Goal: Information Seeking & Learning: Learn about a topic

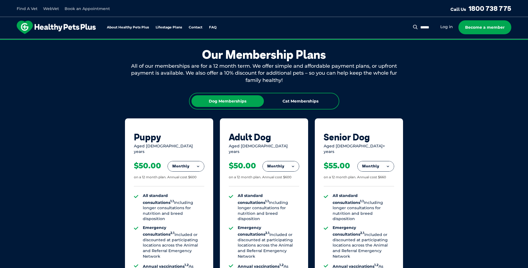
scroll to position [316, 0]
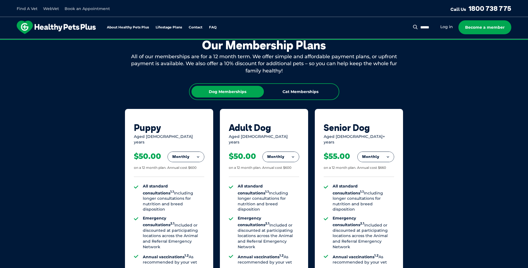
click at [286, 152] on button "Monthly" at bounding box center [281, 157] width 36 height 10
click at [288, 167] on li "Fortnightly" at bounding box center [281, 168] width 36 height 13
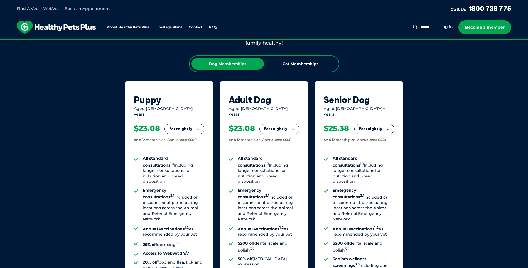
click at [287, 128] on button "Fortnightly" at bounding box center [279, 129] width 39 height 10
click at [304, 129] on div "Adult Dog Aged 1-8 years Fortnightly Fortnightly Monthly Yearly $23.08 on a 12 …" at bounding box center [264, 218] width 88 height 274
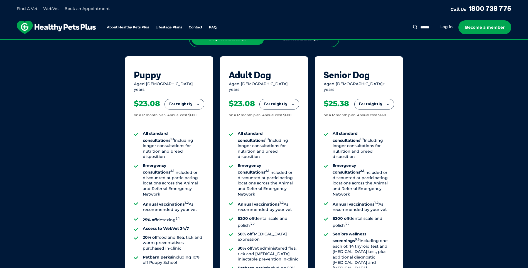
scroll to position [400, 0]
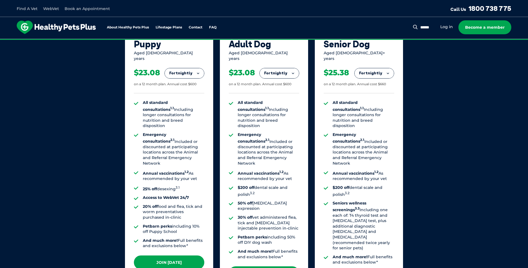
click at [255, 249] on strong "And much more!" at bounding box center [255, 251] width 35 height 5
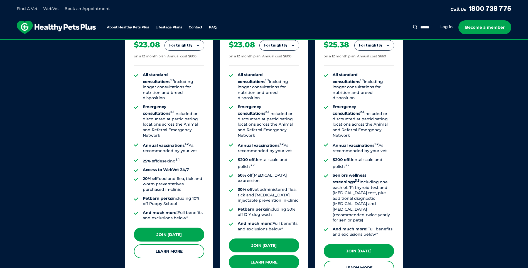
click at [282, 255] on link "Learn More" at bounding box center [264, 262] width 70 height 14
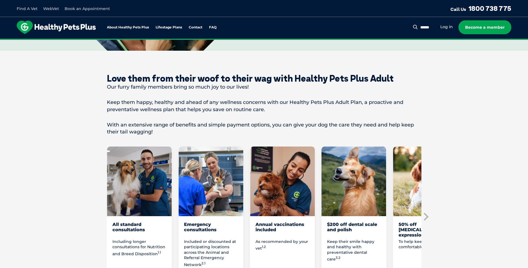
scroll to position [223, 0]
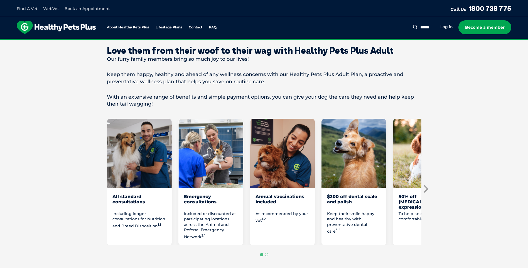
click at [426, 186] on icon "Next slide" at bounding box center [425, 189] width 8 height 8
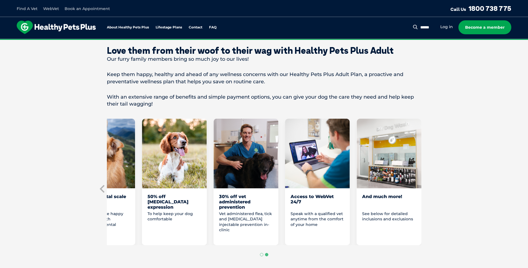
click at [426, 186] on section "Love them from their woof to their wag with Healthy Pets Plus Adult Our furry f…" at bounding box center [264, 163] width 528 height 281
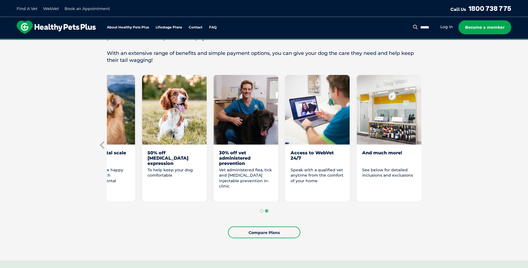
scroll to position [362, 0]
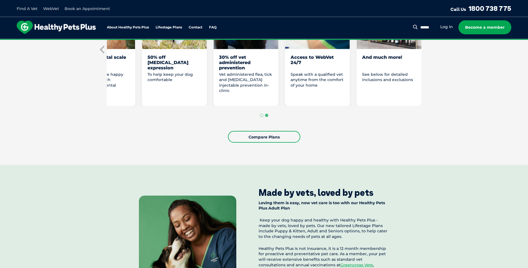
click at [409, 51] on div "And much more! See below for detailed inclusions and exclusions" at bounding box center [389, 42] width 65 height 126
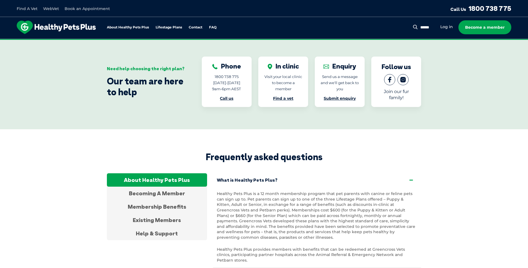
scroll to position [1837, 0]
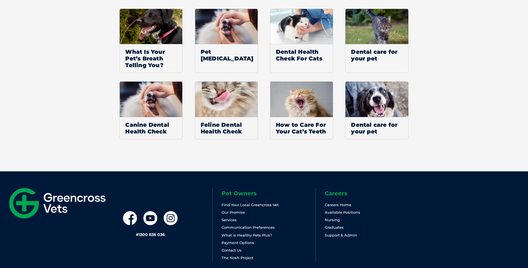
scroll to position [1298, 0]
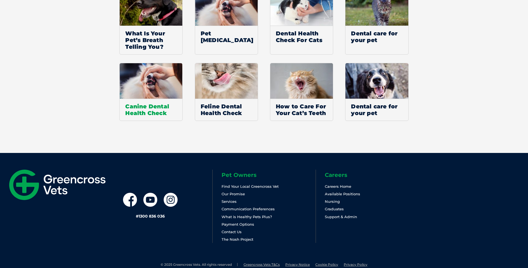
click at [143, 104] on span "Canine Dental Health Check" at bounding box center [151, 110] width 63 height 22
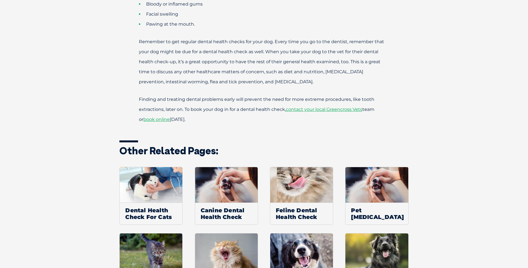
scroll to position [445, 0]
